Goal: Task Accomplishment & Management: Manage account settings

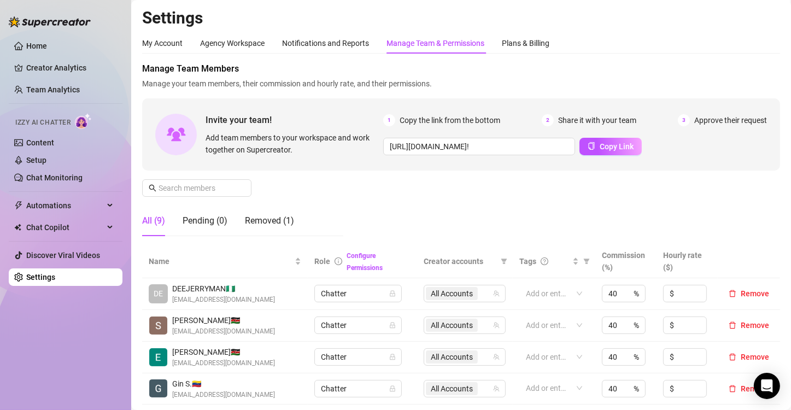
scroll to position [223, 0]
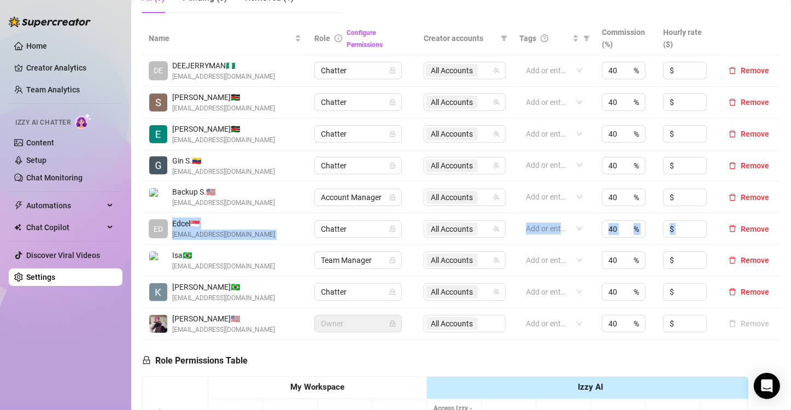
drag, startPoint x: 168, startPoint y: 221, endPoint x: 768, endPoint y: 227, distance: 600.3
click at [768, 227] on tr "ED Edcel 🇸🇬 [EMAIL_ADDRESS][DOMAIN_NAME] Chatter All Accounts Add or enter new …" at bounding box center [461, 229] width 638 height 32
click at [750, 229] on span "Remove" at bounding box center [755, 229] width 28 height 9
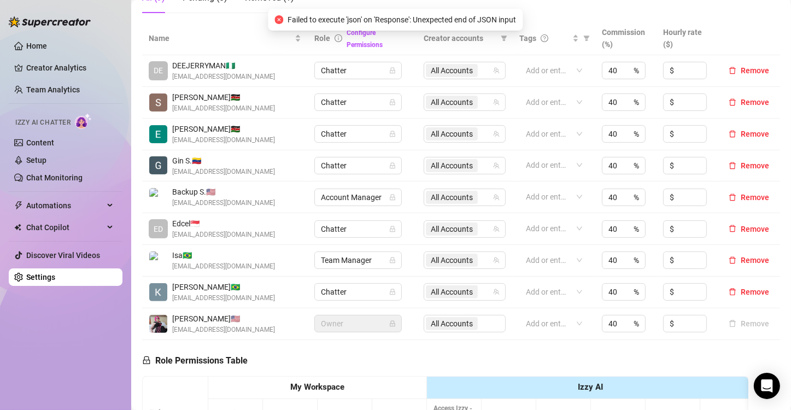
click at [136, 173] on main "Settings My Account Agency Workspace Notifications and Reports Manage Team & Pe…" at bounding box center [461, 236] width 660 height 919
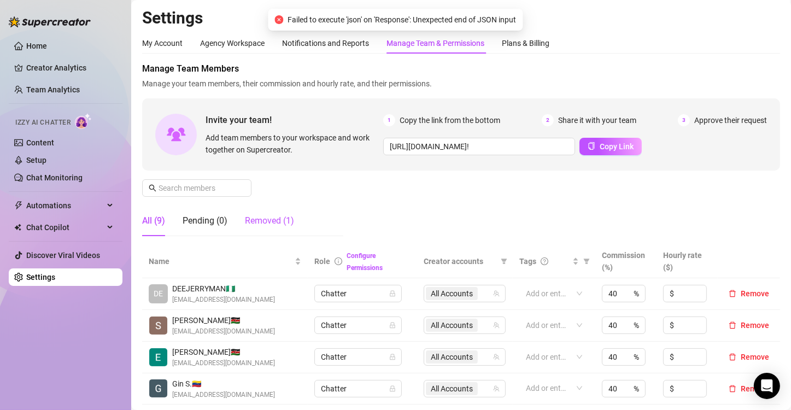
click at [273, 223] on div "Removed (1)" at bounding box center [269, 220] width 49 height 13
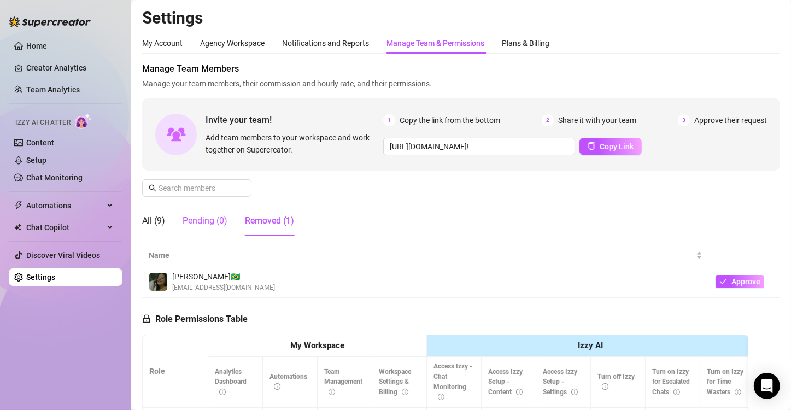
click at [211, 215] on div "Pending (0)" at bounding box center [205, 220] width 45 height 13
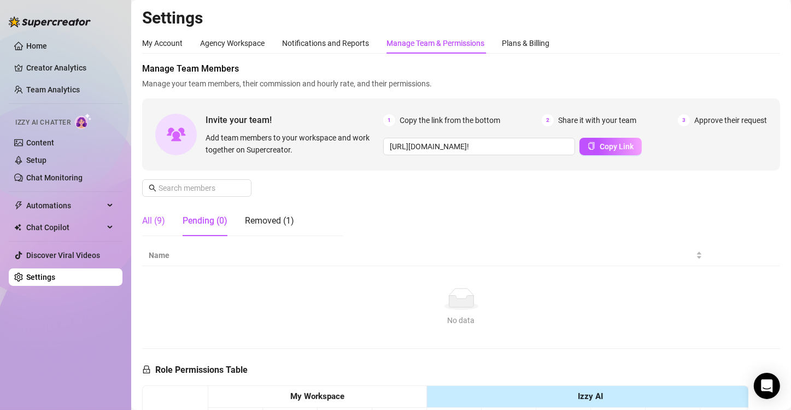
click at [153, 226] on div "All (9)" at bounding box center [153, 220] width 23 height 13
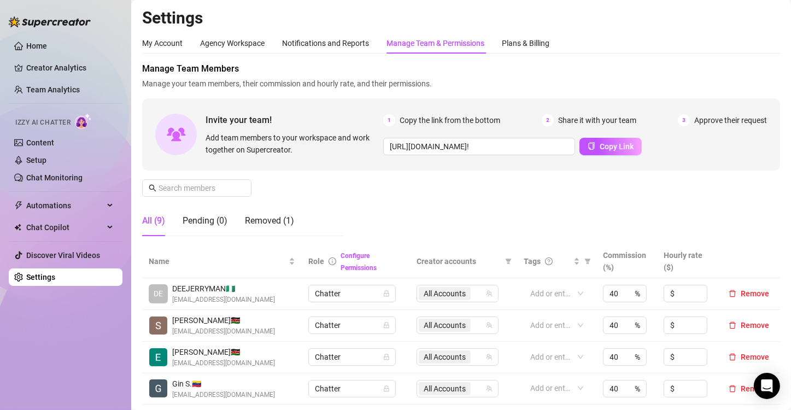
click at [338, 212] on div "All (9) Pending (0) Removed (1)" at bounding box center [242, 221] width 201 height 31
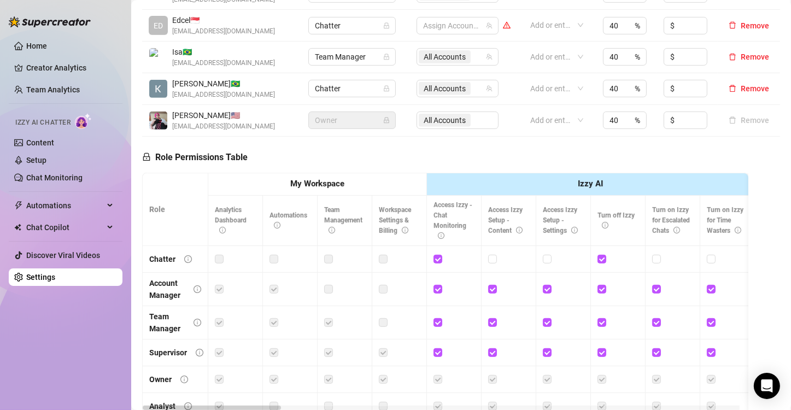
scroll to position [426, 0]
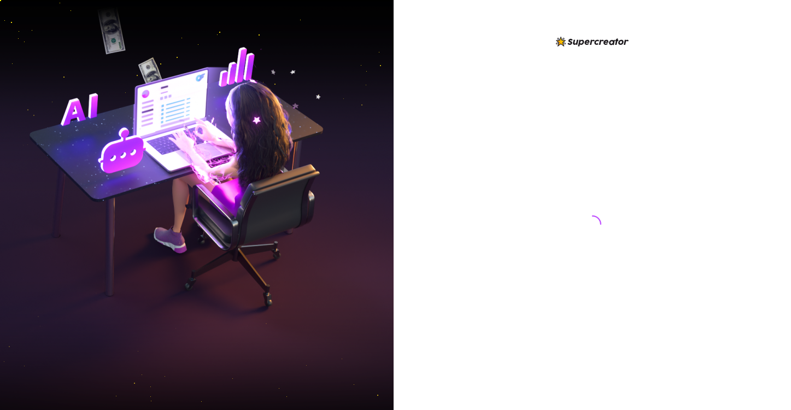
click at [284, 154] on img at bounding box center [197, 205] width 394 height 494
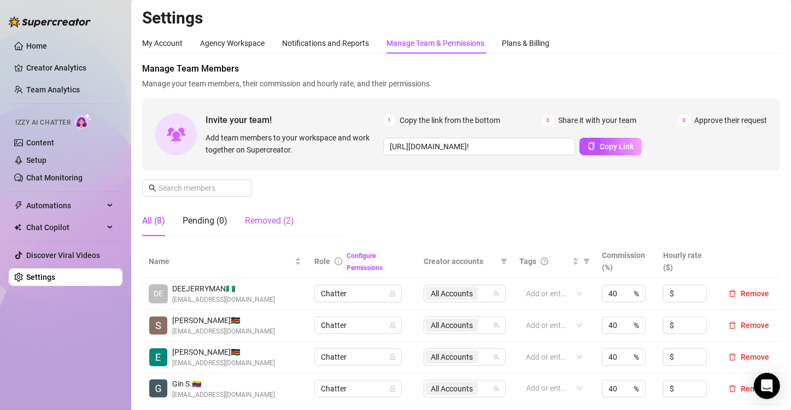
click at [264, 219] on div "Removed (2)" at bounding box center [269, 220] width 49 height 13
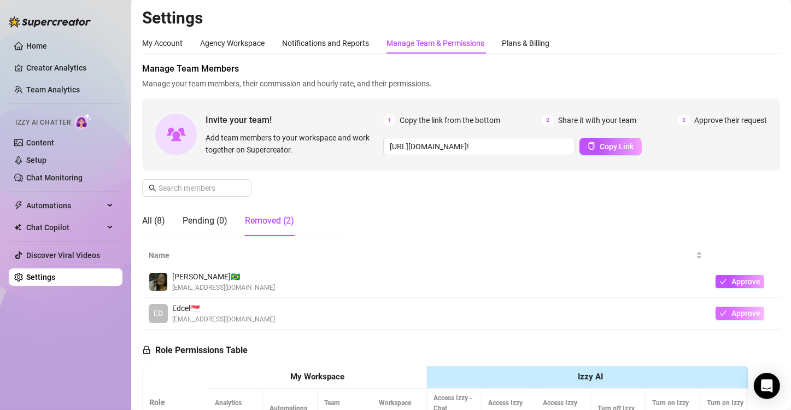
click at [732, 312] on span "Approve" at bounding box center [746, 313] width 29 height 9
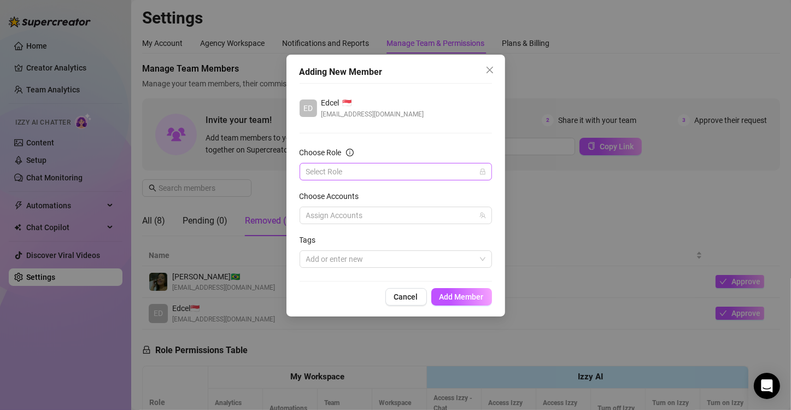
click at [409, 170] on input "Choose Role" at bounding box center [390, 171] width 169 height 16
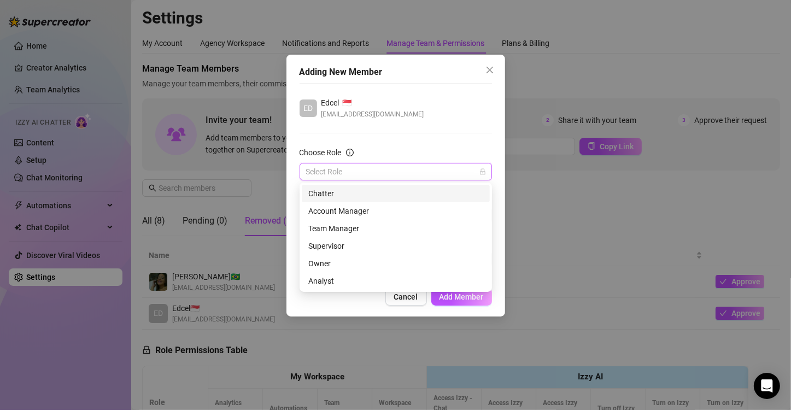
click at [366, 191] on div "Chatter" at bounding box center [395, 194] width 175 height 12
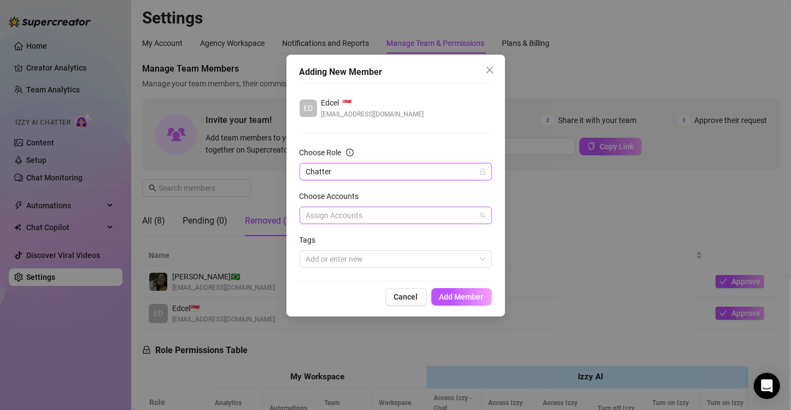
click at [359, 218] on div at bounding box center [390, 215] width 177 height 15
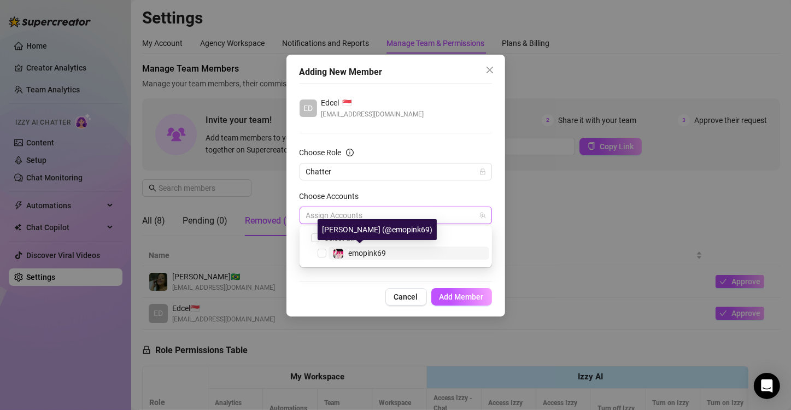
click at [350, 251] on span "emopink69" at bounding box center [367, 253] width 38 height 9
checkbox input "true"
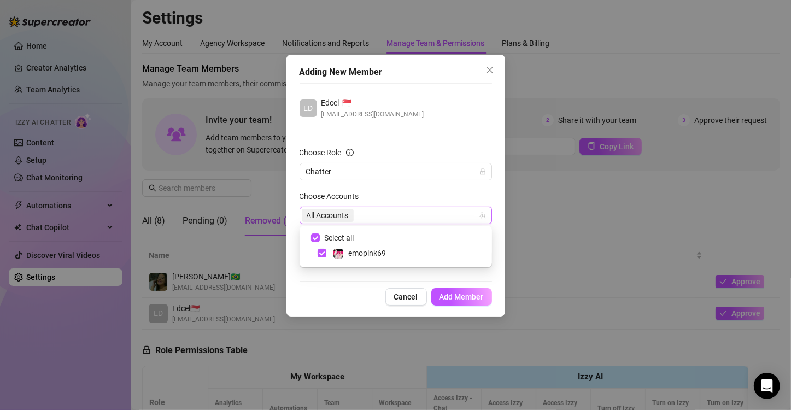
click at [378, 277] on div "ED Edcel 🇸🇬 eds.begs75@gmail.com Choose Role Chatter Choose Accounts All Accoun…" at bounding box center [396, 182] width 192 height 198
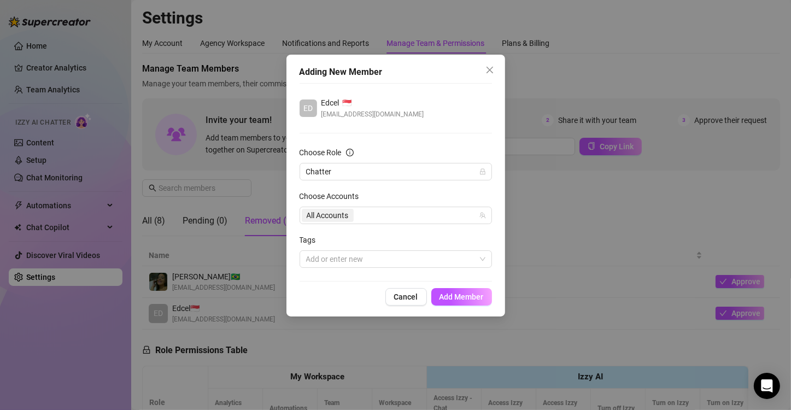
click at [388, 270] on div "ED Edcel 🇸🇬 eds.begs75@gmail.com Choose Role Chatter Choose Accounts All Accoun…" at bounding box center [396, 182] width 192 height 198
click at [381, 264] on div at bounding box center [390, 258] width 177 height 15
click at [387, 230] on form "Choose Role Chatter Choose Accounts All Accounts Tags Add or enter new" at bounding box center [396, 207] width 192 height 121
click at [461, 289] on button "Add Member" at bounding box center [461, 296] width 61 height 17
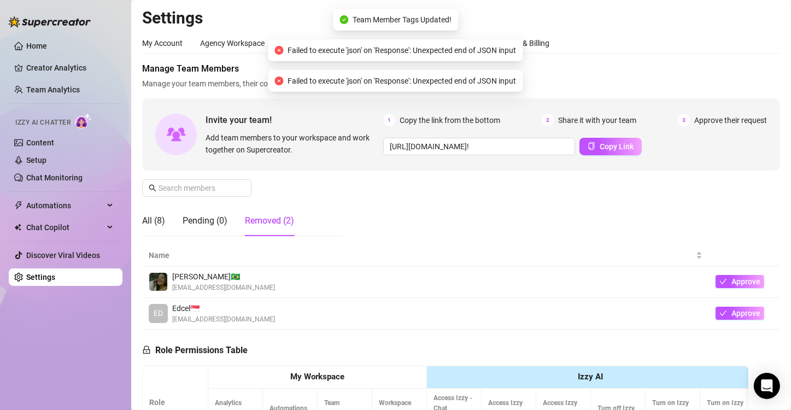
click at [352, 271] on div "Kauany D. 🇧🇷 kauanyfatima1011@gmail.com" at bounding box center [426, 282] width 554 height 22
click at [165, 214] on div "All (8)" at bounding box center [153, 220] width 23 height 13
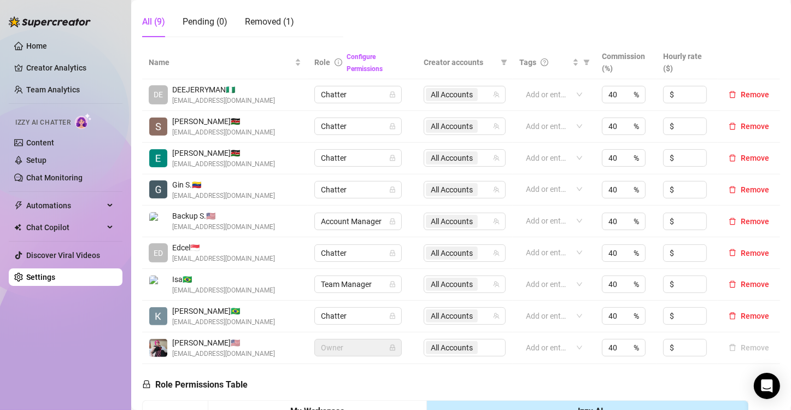
scroll to position [201, 0]
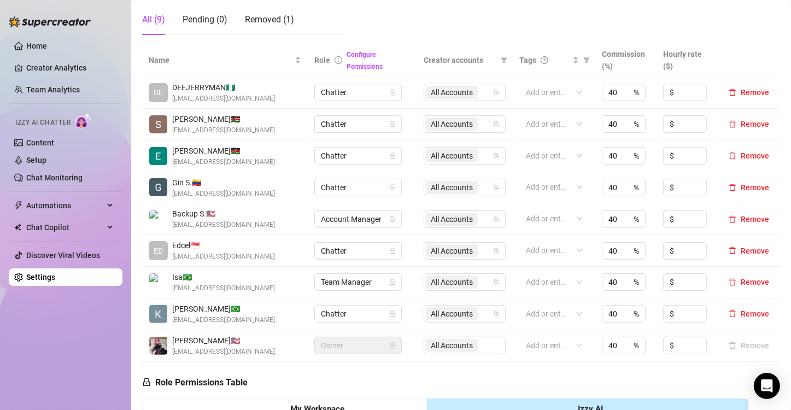
click at [411, 253] on td "Chatter" at bounding box center [362, 251] width 109 height 32
